Goal: Communication & Community: Answer question/provide support

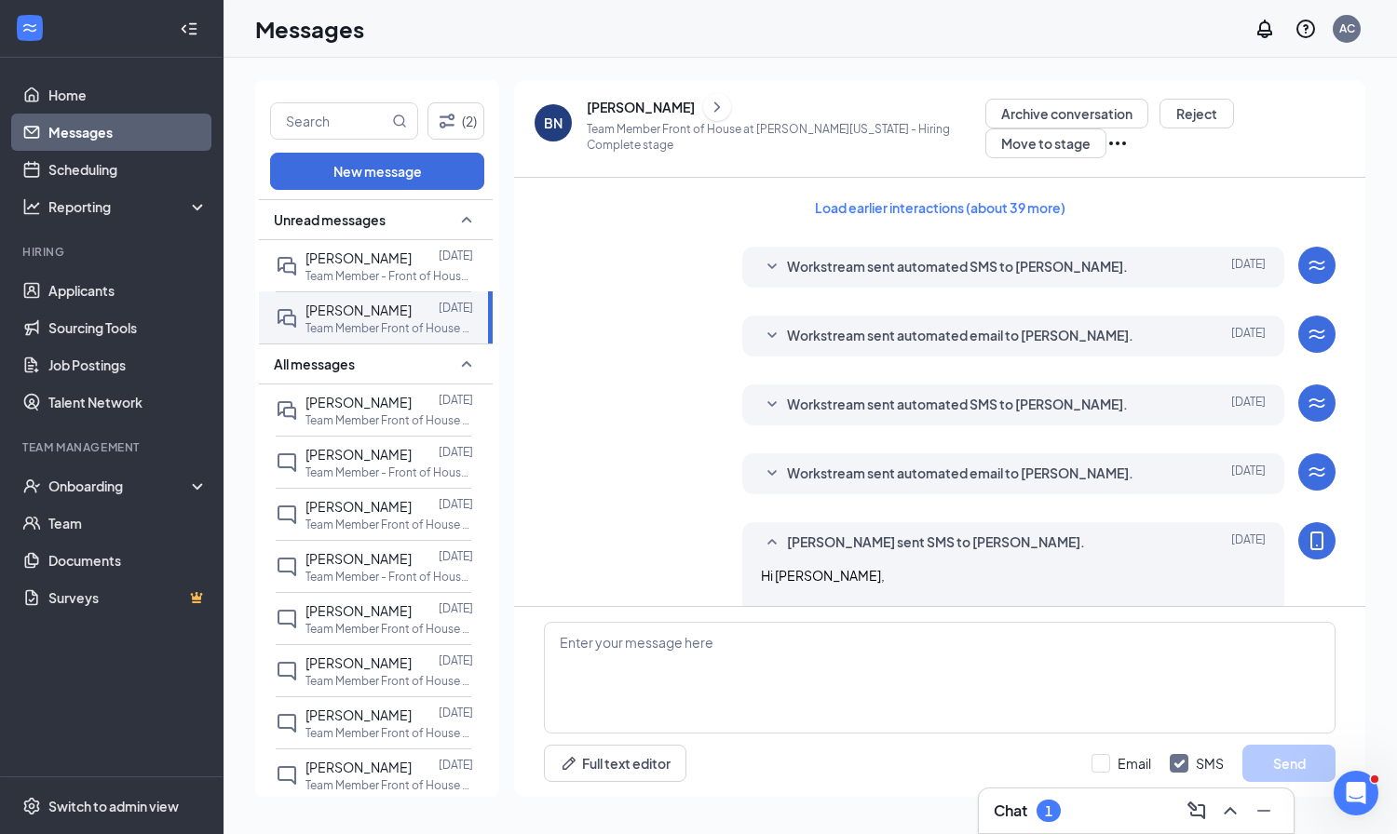
scroll to position [1146, 0]
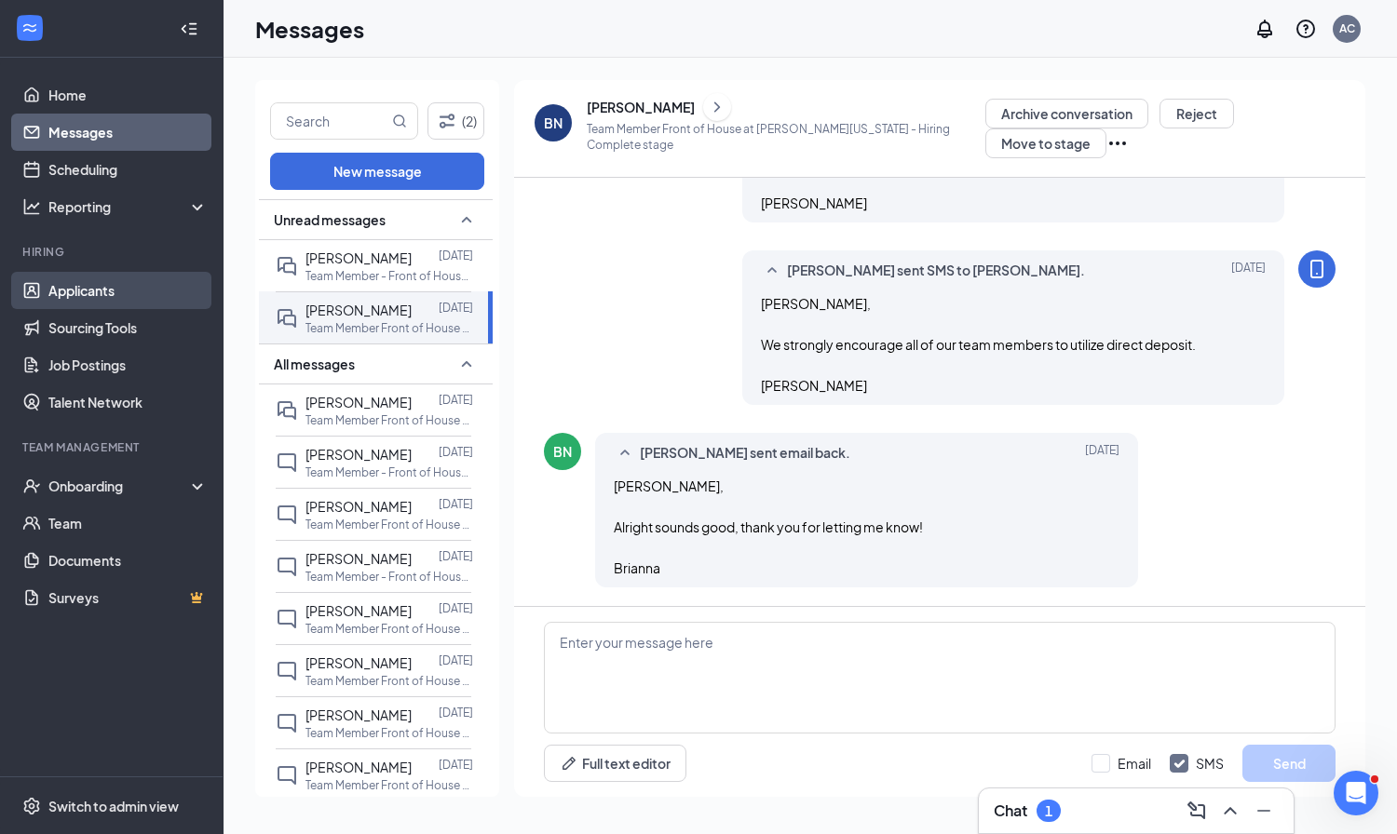
click at [81, 292] on link "Applicants" at bounding box center [127, 290] width 159 height 37
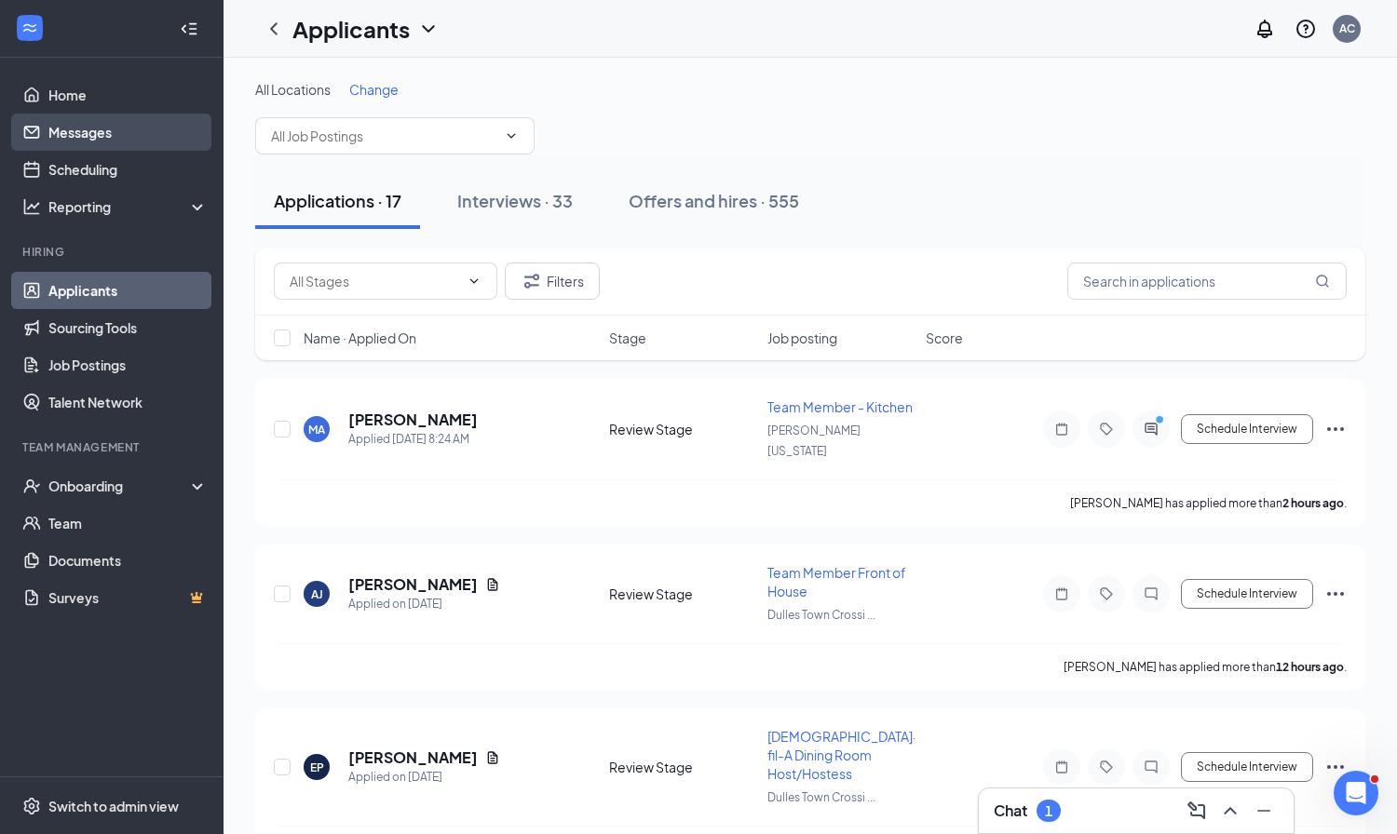
click at [74, 141] on link "Messages" at bounding box center [127, 132] width 159 height 37
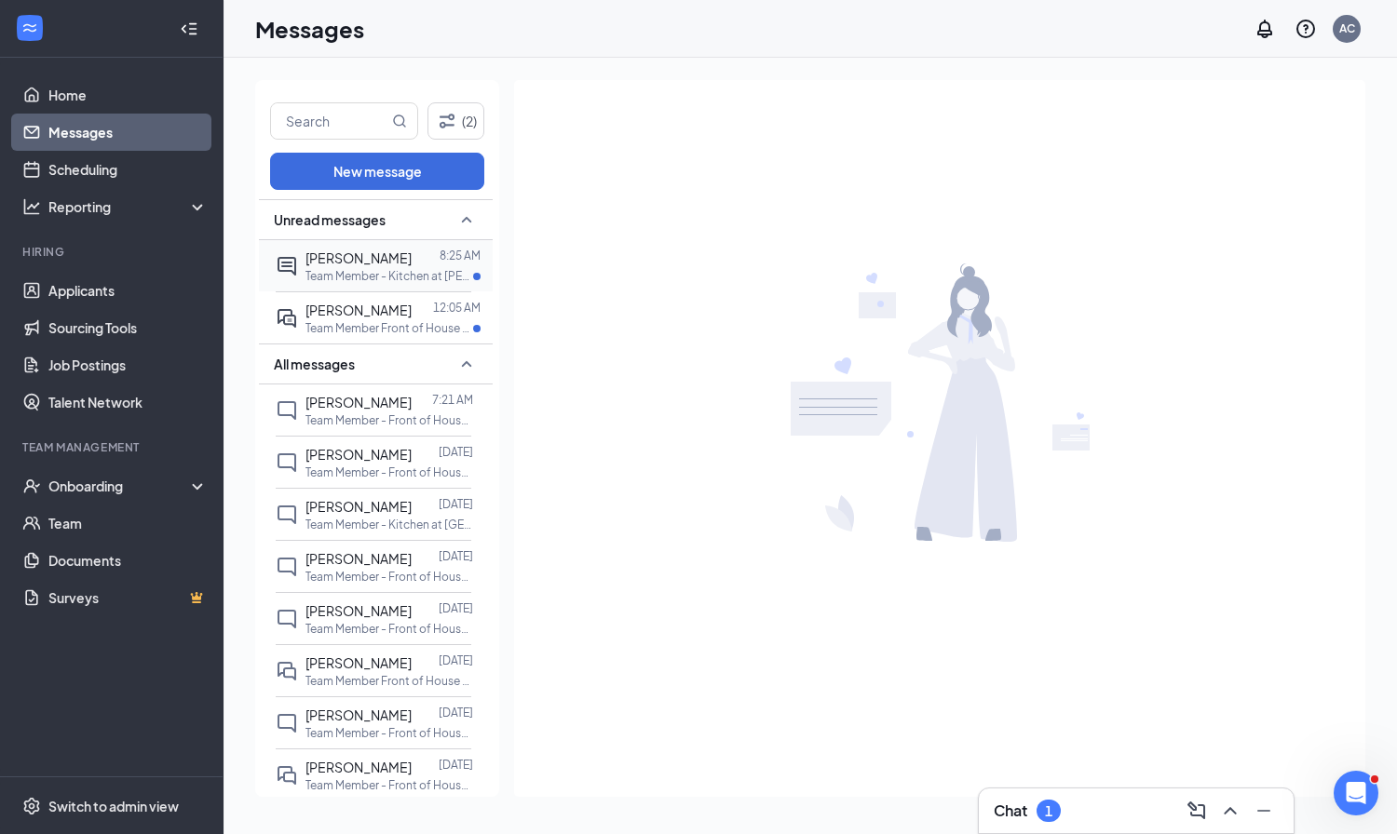
click at [363, 266] on div "[PERSON_NAME]" at bounding box center [358, 258] width 106 height 20
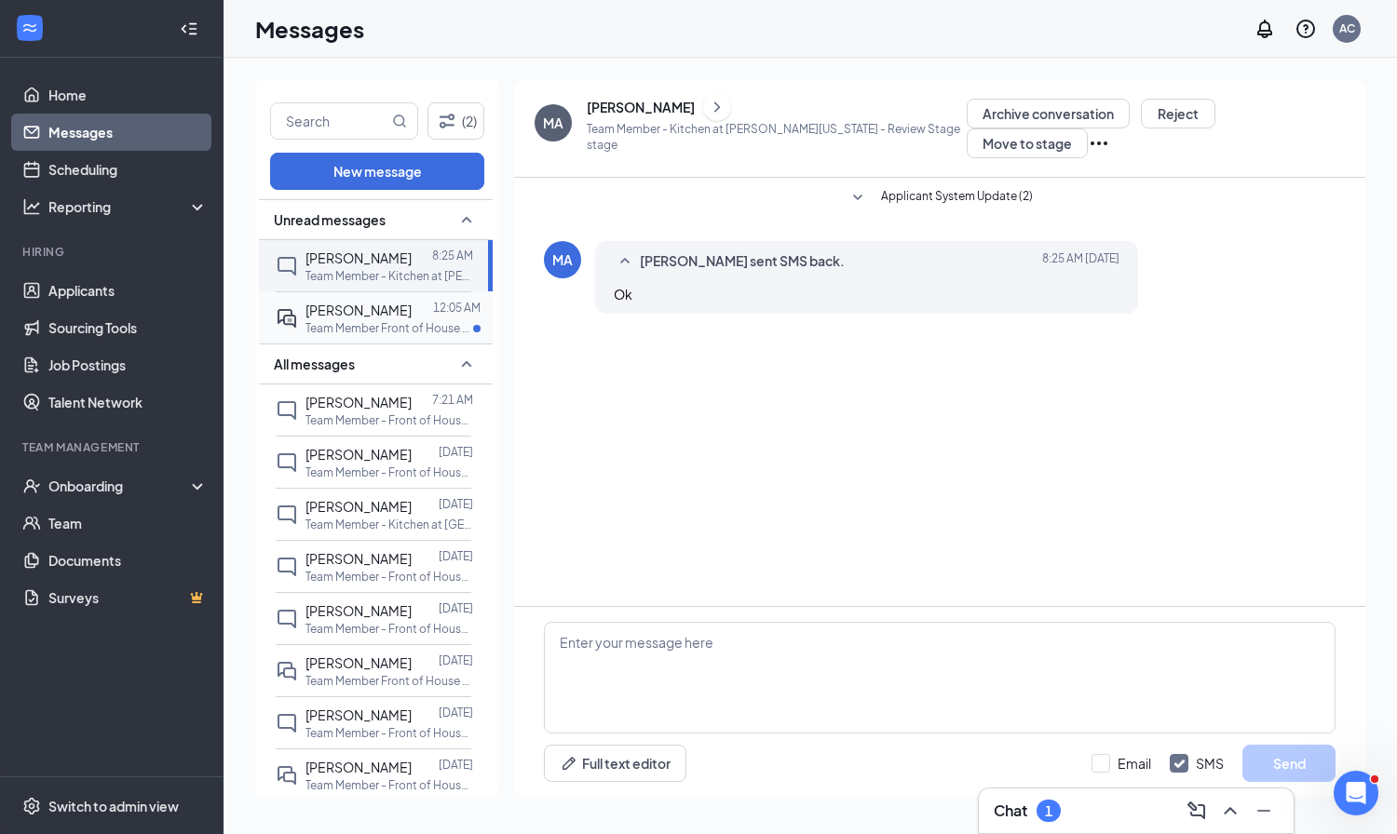
click at [343, 319] on div "[PERSON_NAME]" at bounding box center [358, 310] width 106 height 20
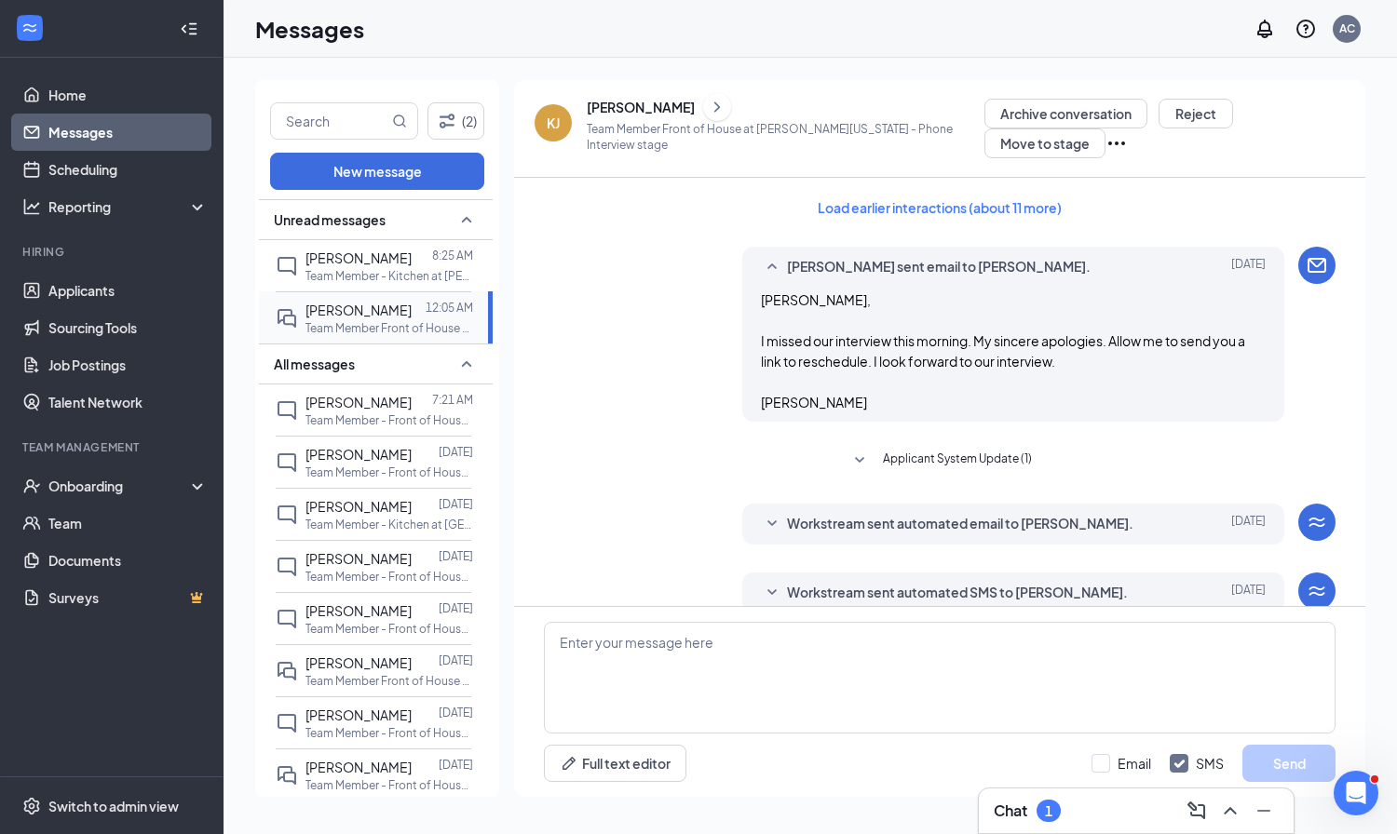
scroll to position [449, 0]
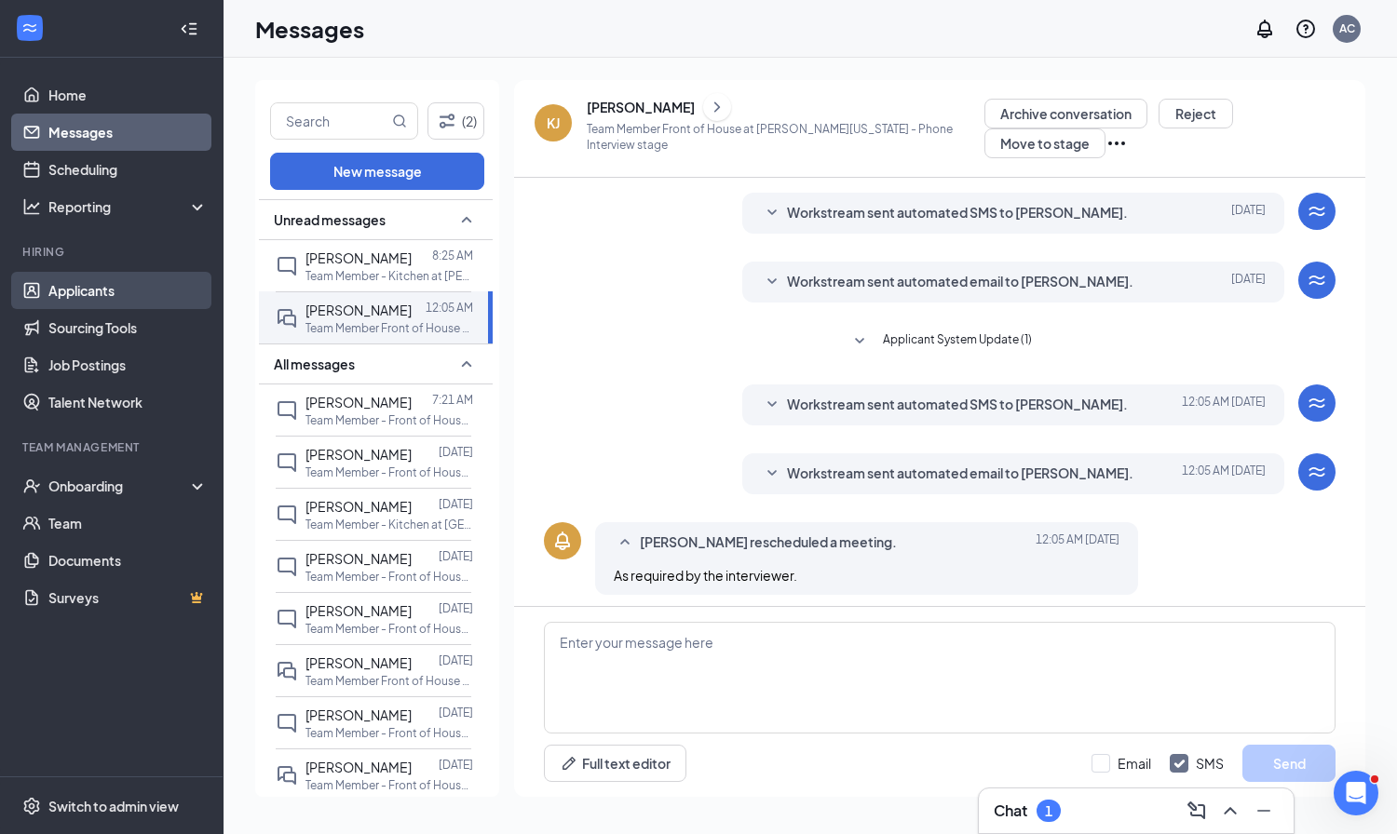
click at [112, 291] on link "Applicants" at bounding box center [127, 290] width 159 height 37
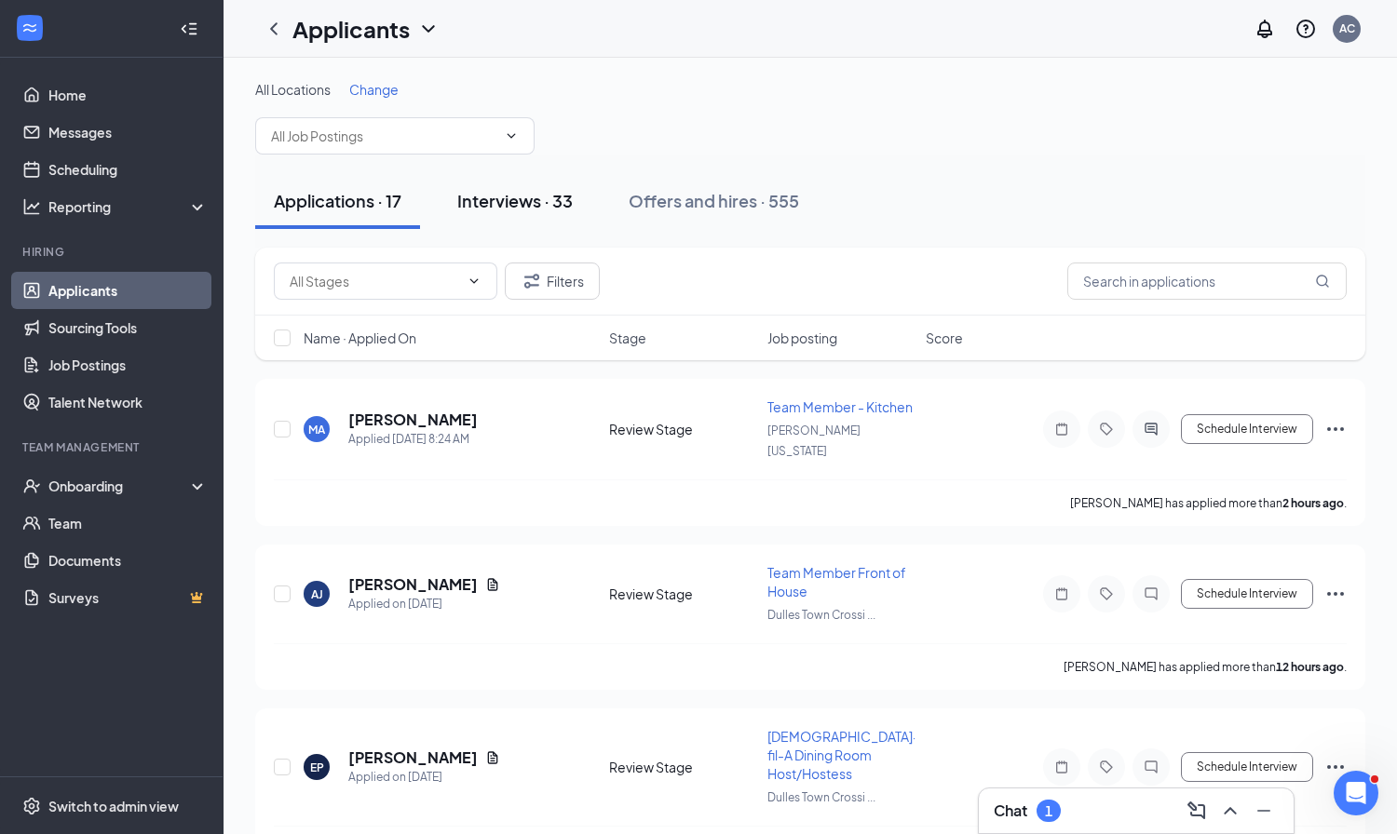
click at [493, 194] on div "Interviews · 33" at bounding box center [514, 200] width 115 height 23
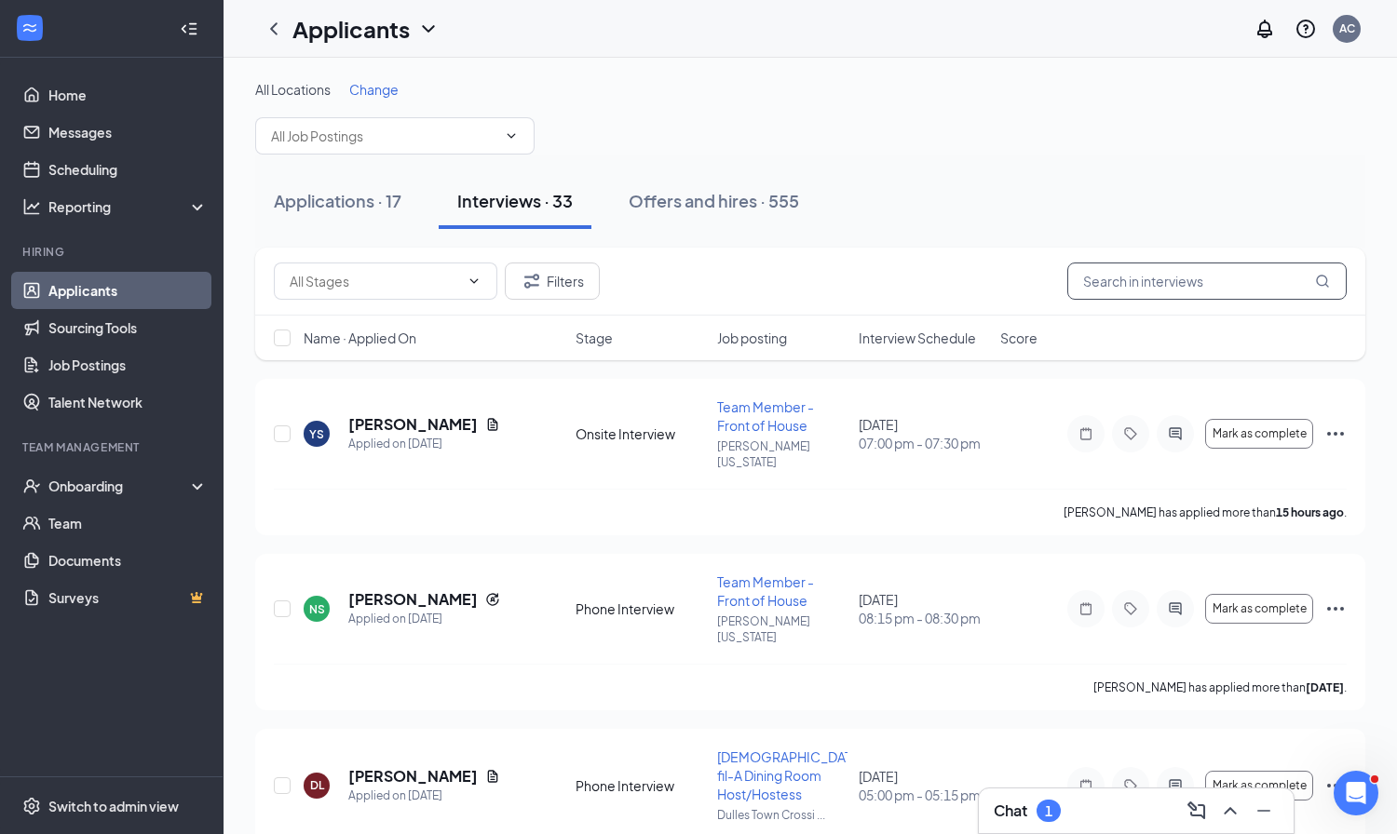
click at [1129, 279] on input "text" at bounding box center [1206, 281] width 279 height 37
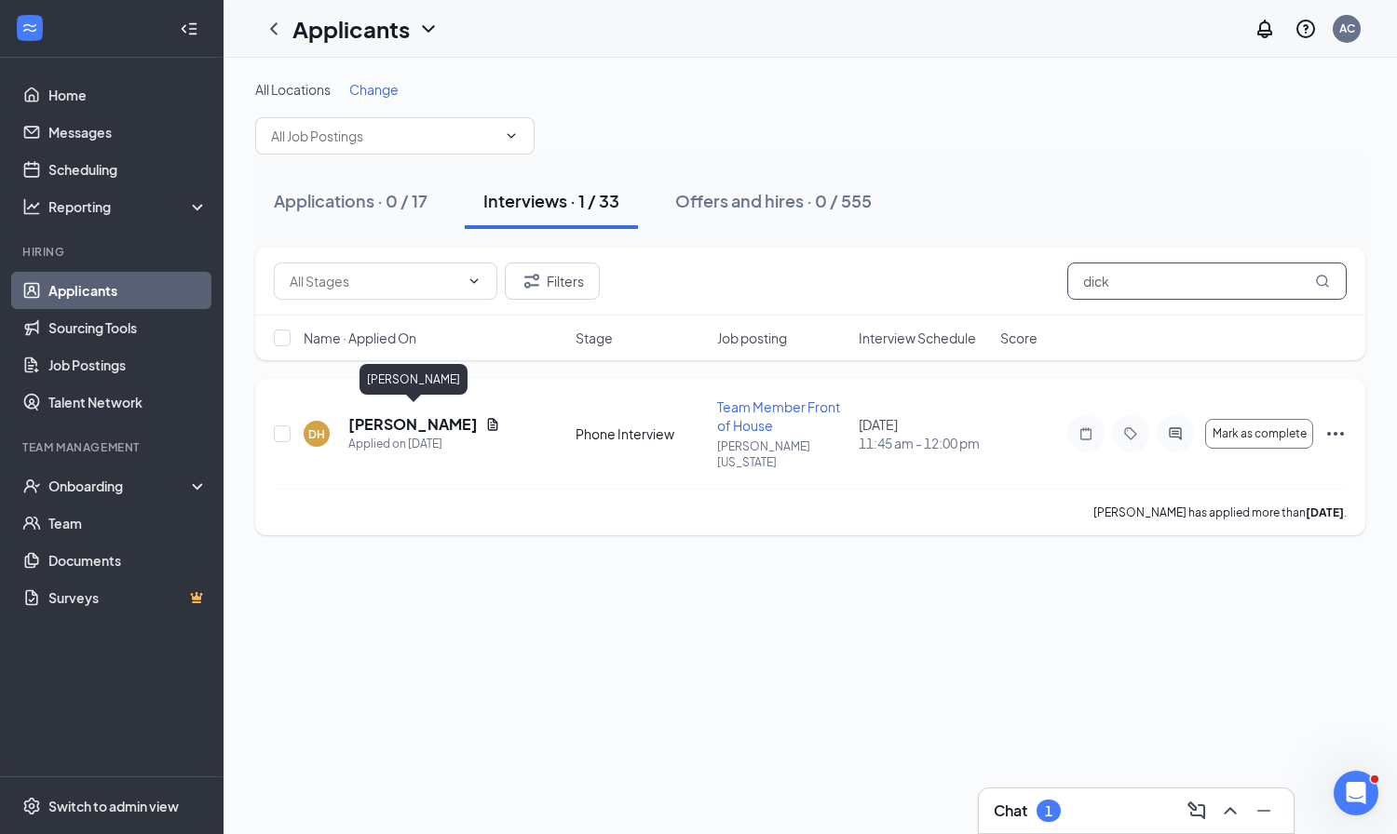
type input "dick"
click at [427, 416] on h5 "[PERSON_NAME]" at bounding box center [412, 424] width 129 height 20
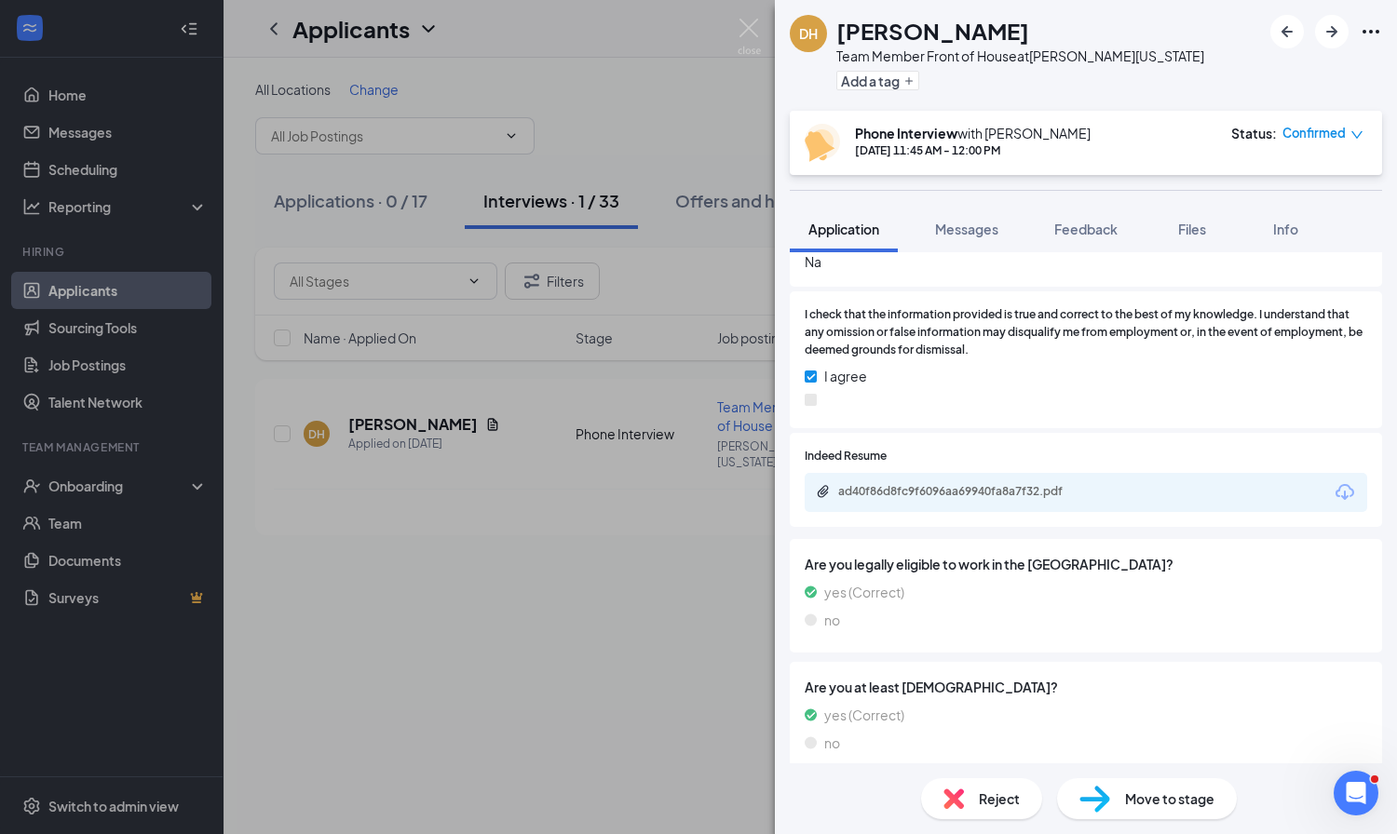
scroll to position [1983, 0]
click at [970, 485] on div "ad40f86d8fc9f6096aa69940fa8a7f32.pdf" at bounding box center [968, 492] width 261 height 15
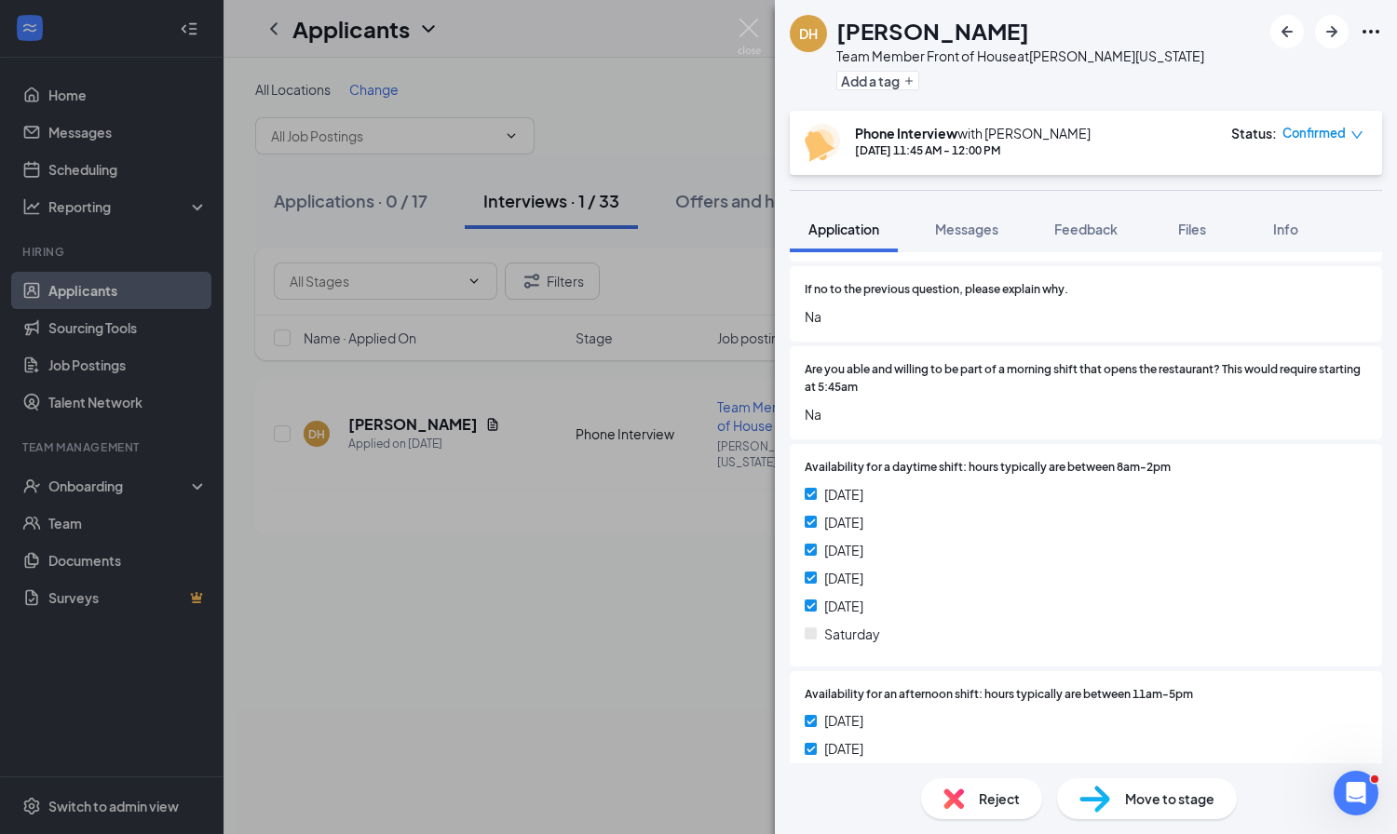
scroll to position [863, 0]
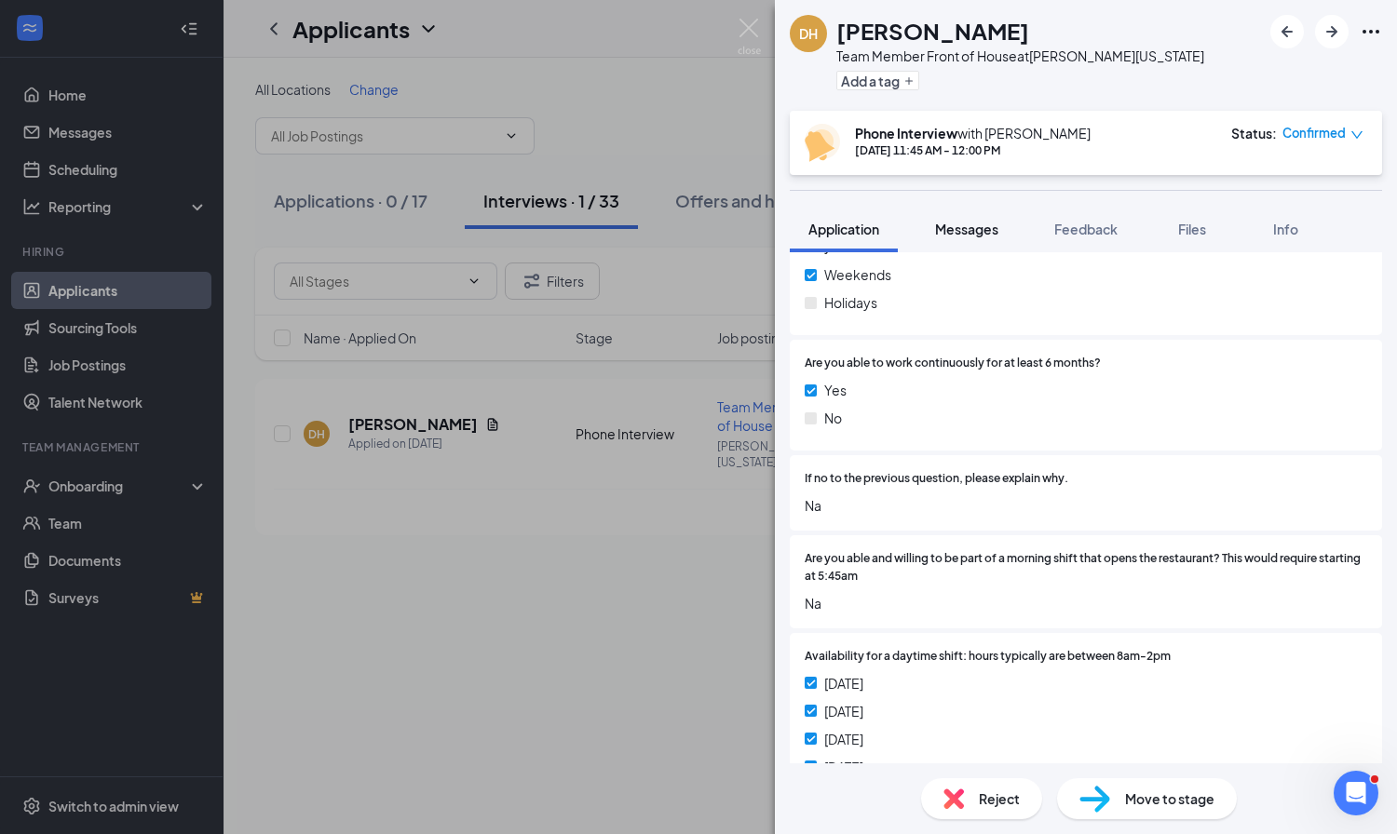
click at [969, 220] on div "Messages" at bounding box center [966, 229] width 63 height 19
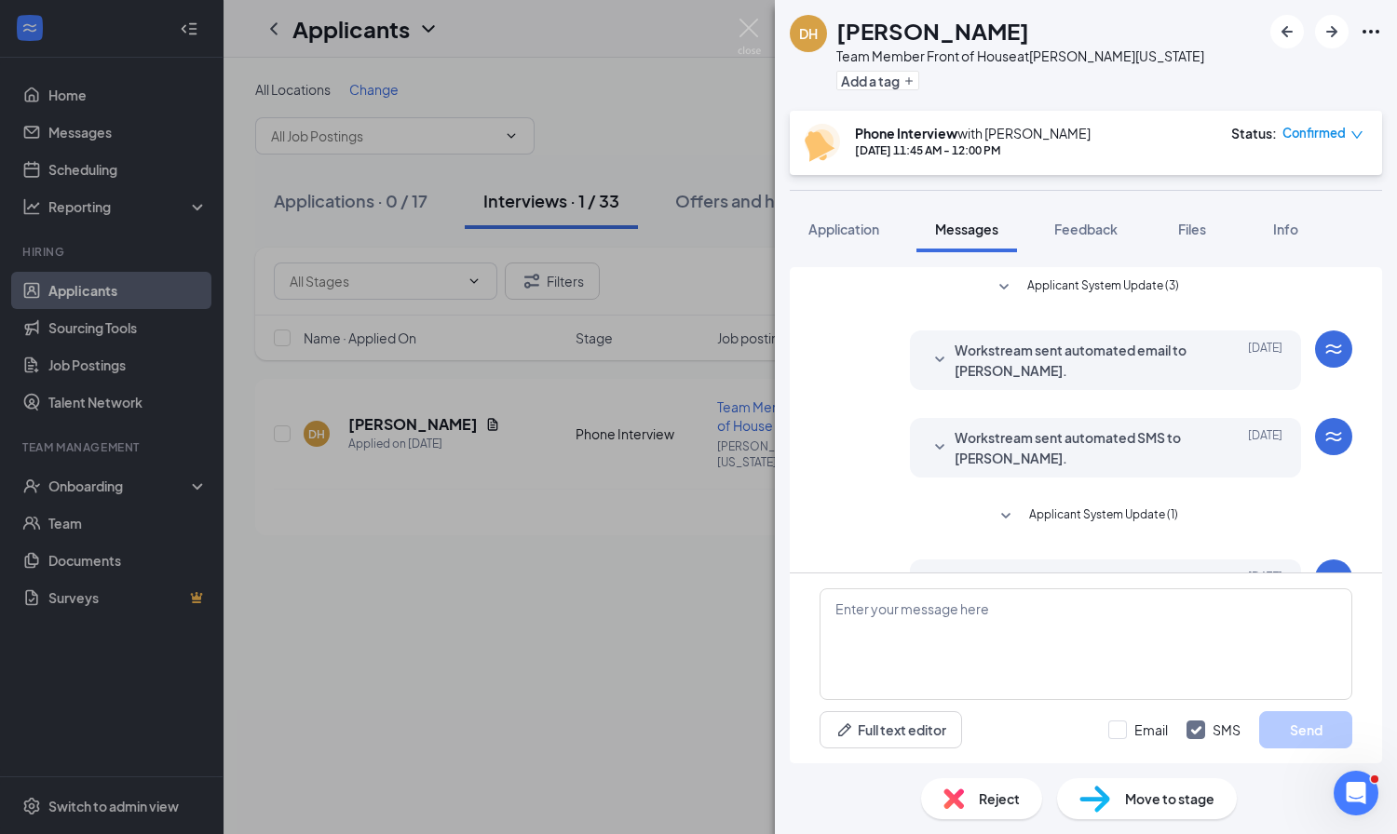
scroll to position [328, 0]
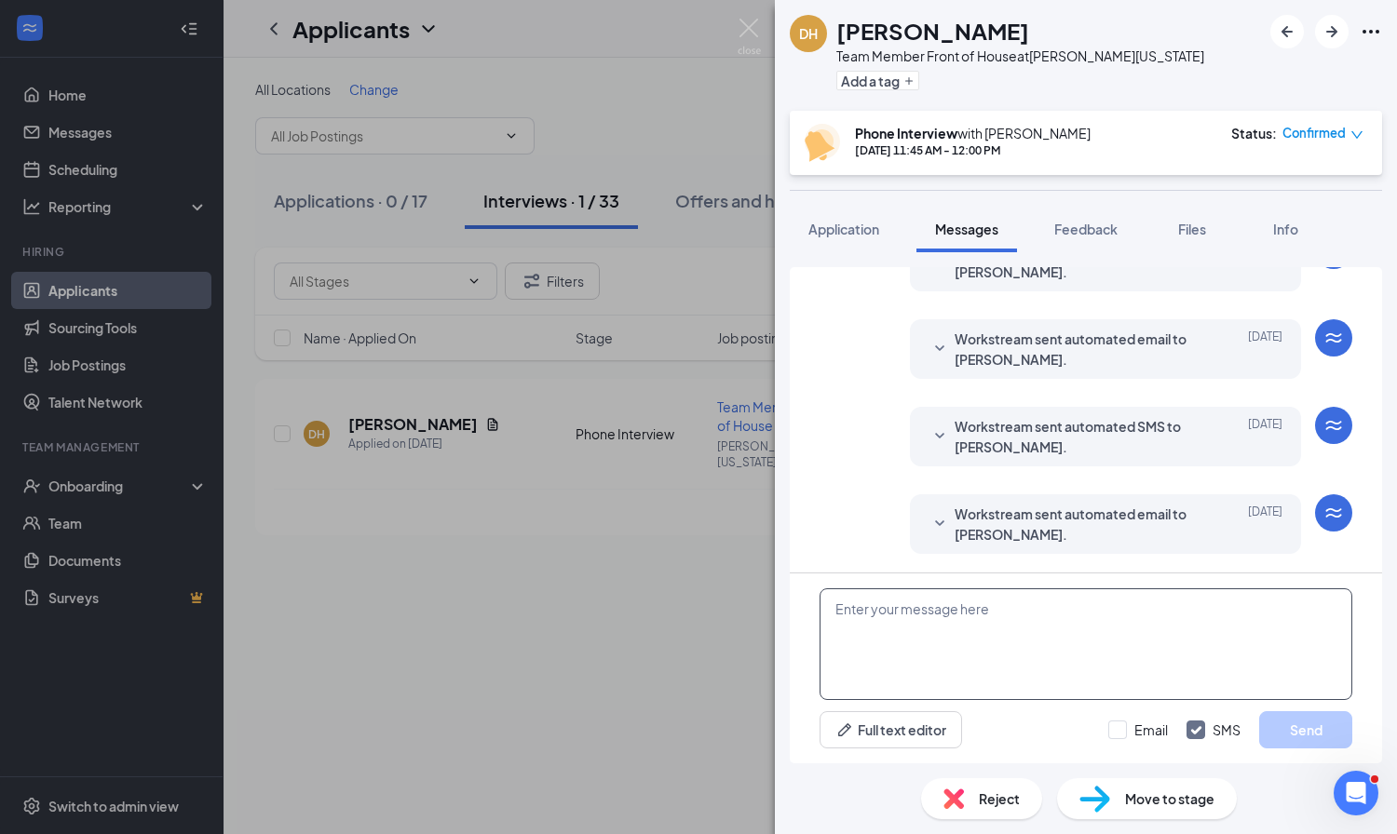
click at [863, 624] on textarea at bounding box center [1086, 645] width 533 height 112
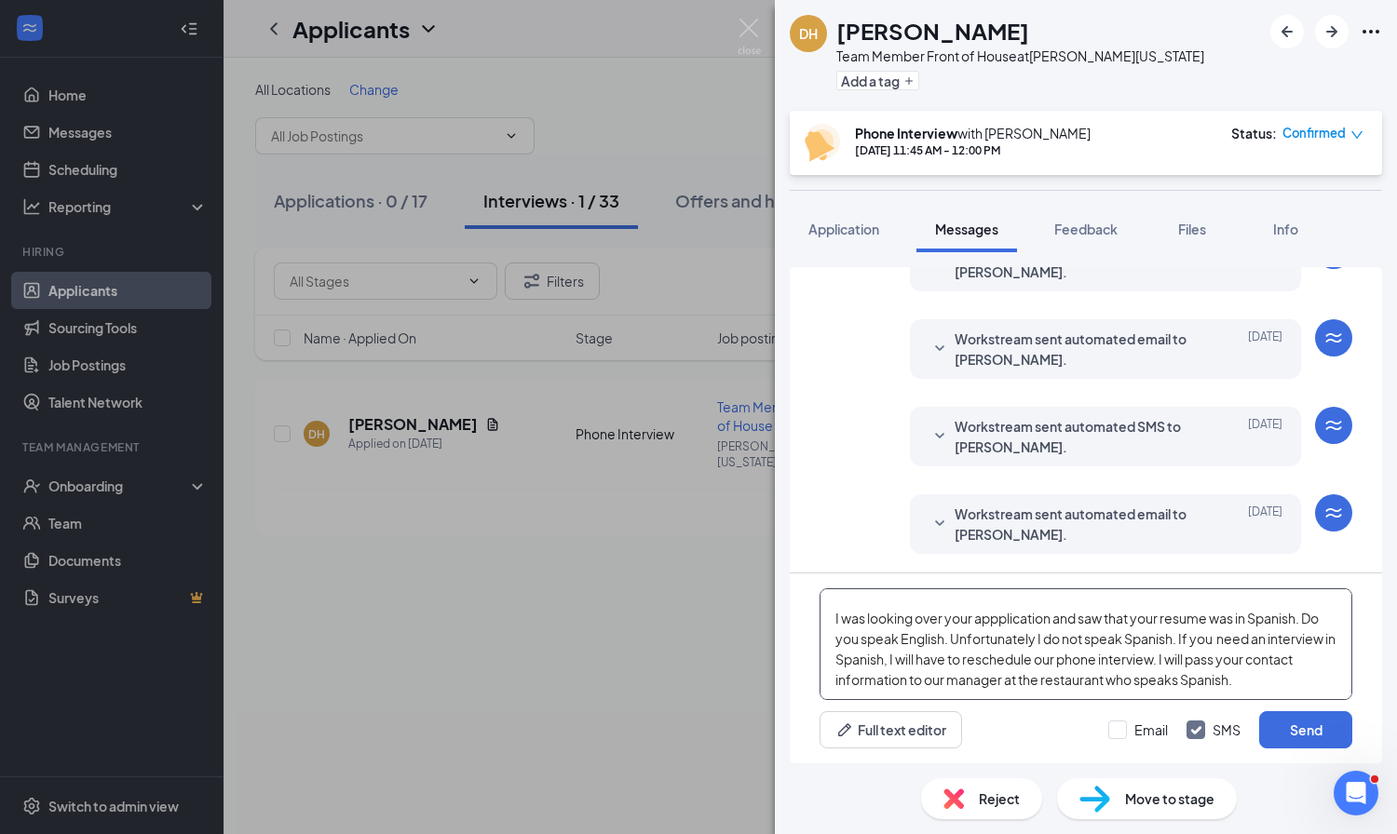
scroll to position [61, 0]
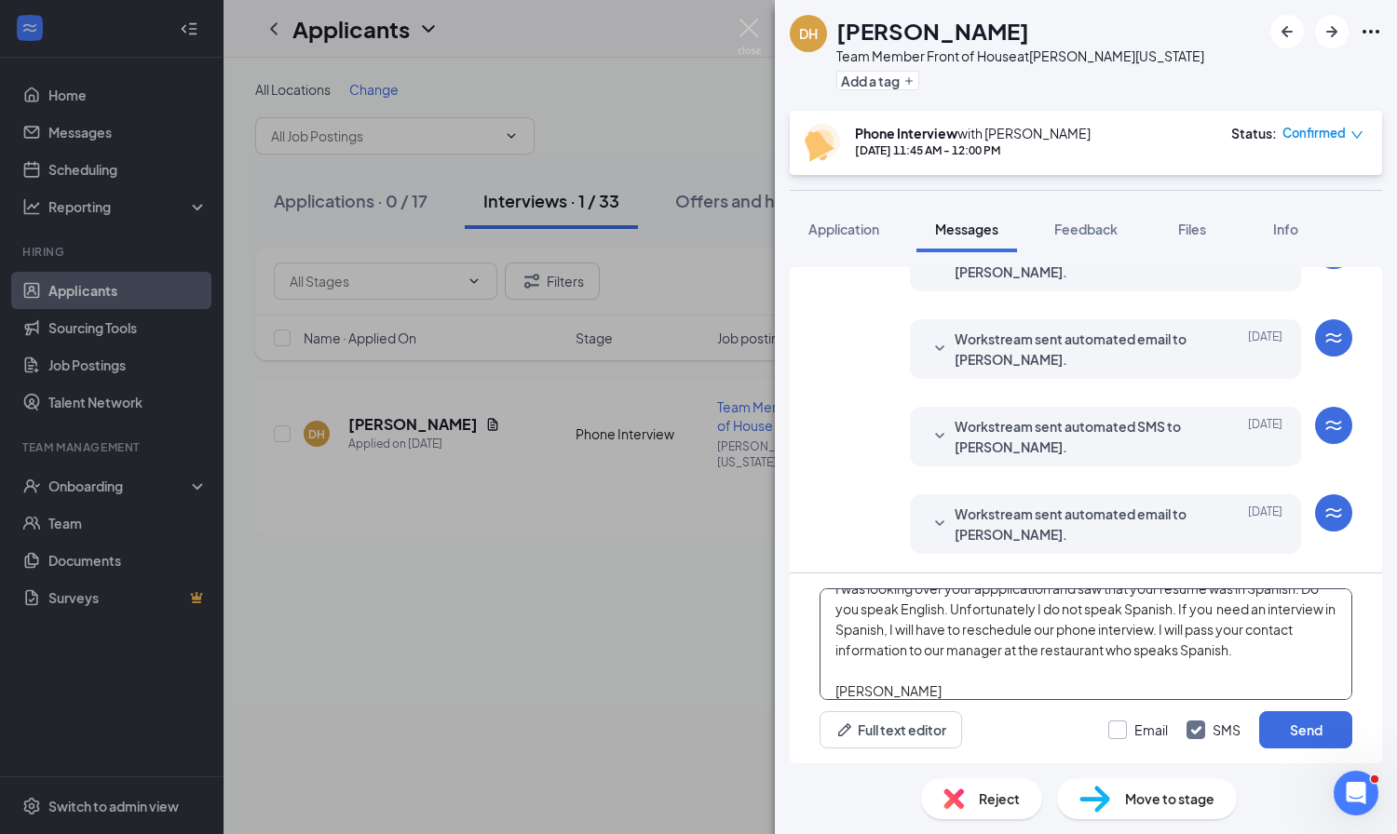
type textarea "Hi [PERSON_NAME], I was looking over your appplication and saw that your resume…"
click at [1117, 728] on input "Email" at bounding box center [1138, 730] width 60 height 19
checkbox input "true"
click at [1292, 727] on button "Send" at bounding box center [1305, 730] width 93 height 37
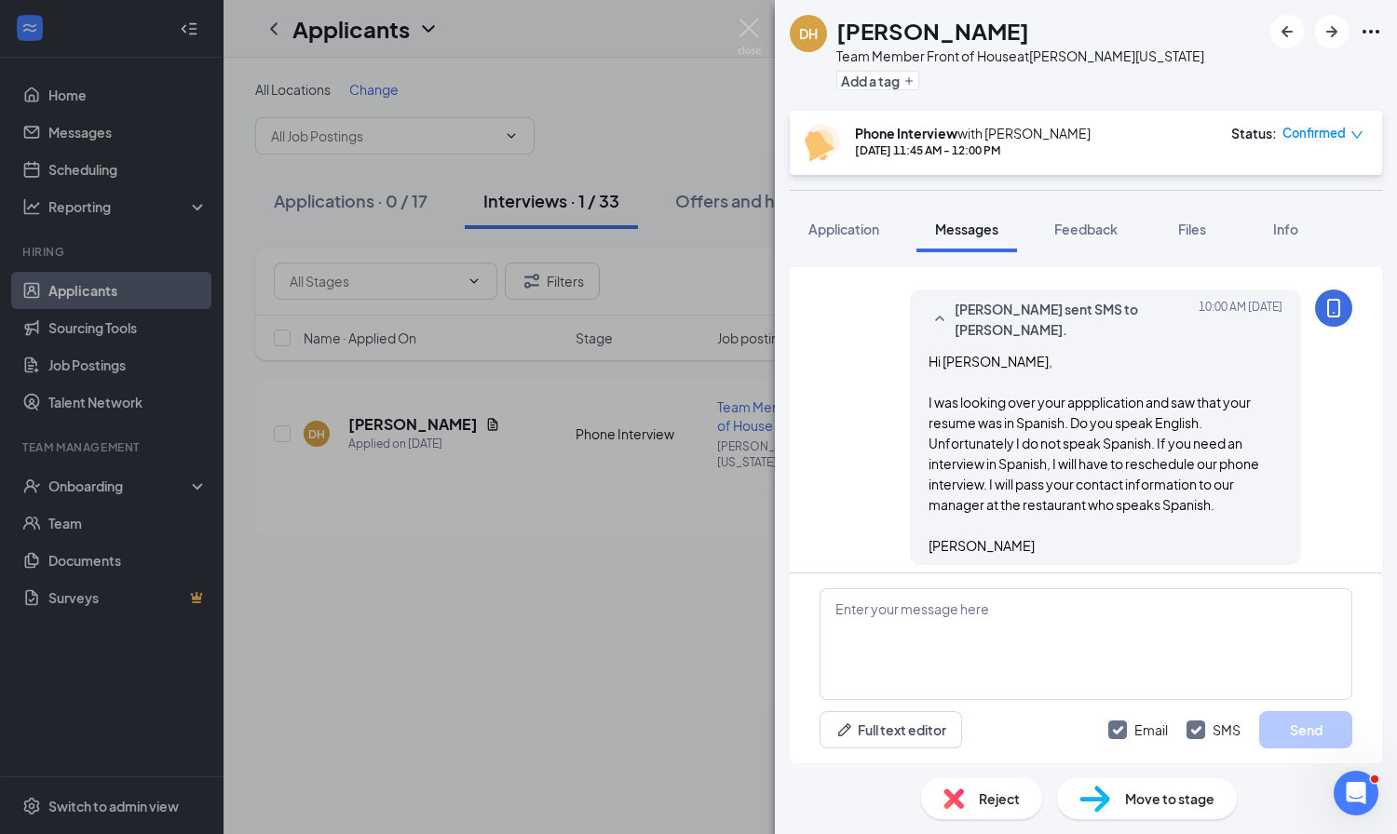
scroll to position [935, 0]
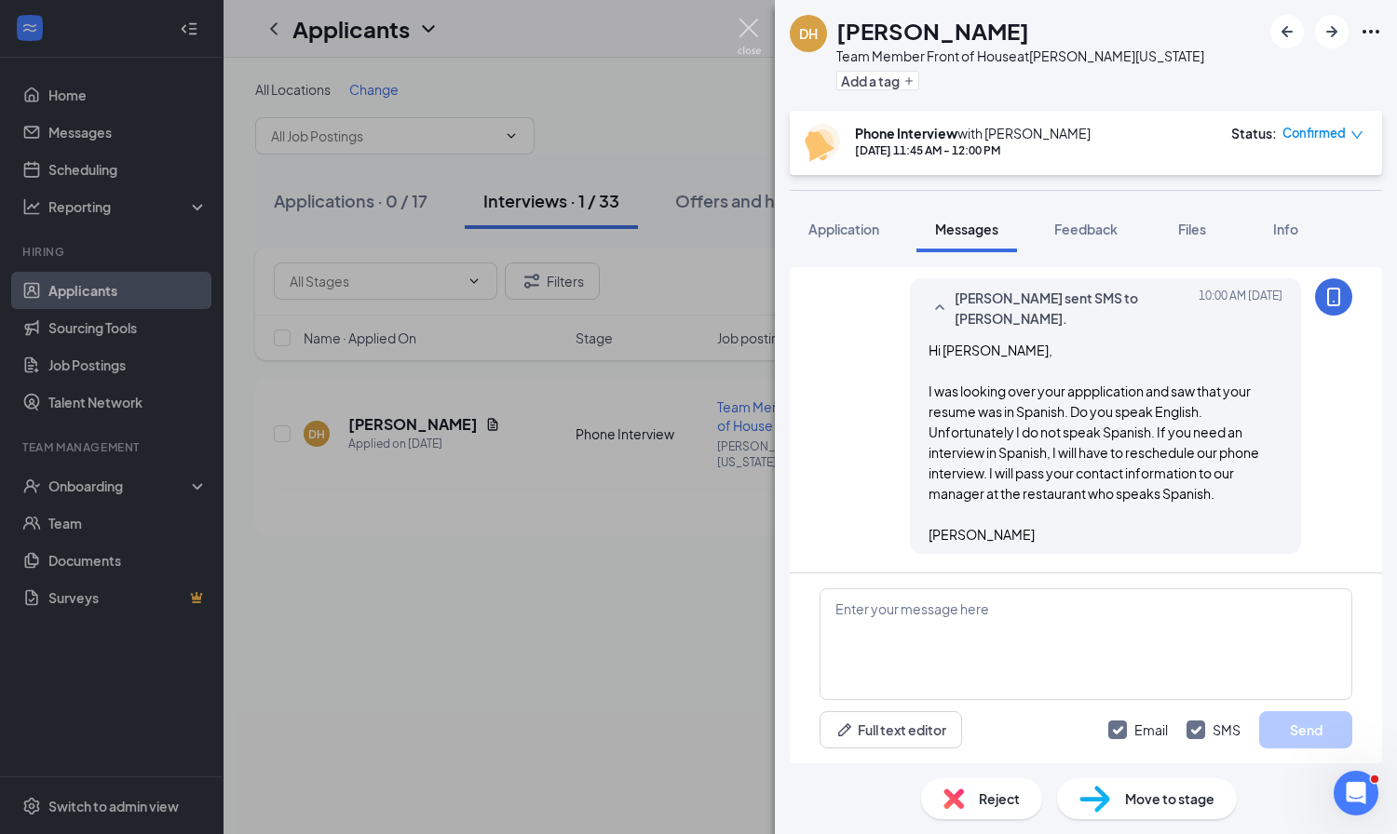
click at [747, 26] on img at bounding box center [749, 37] width 23 height 36
